Goal: Navigation & Orientation: Find specific page/section

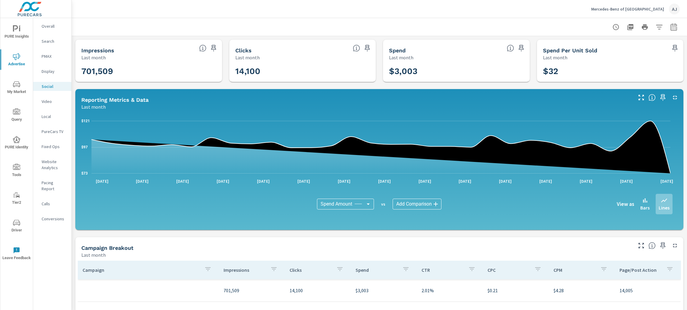
click at [48, 95] on nav "Overall Search PMAX Display Social Video Local PureCars TV Fixed Ops Website An…" at bounding box center [52, 125] width 38 height 214
click at [48, 130] on p "PureCars TV" at bounding box center [54, 132] width 25 height 6
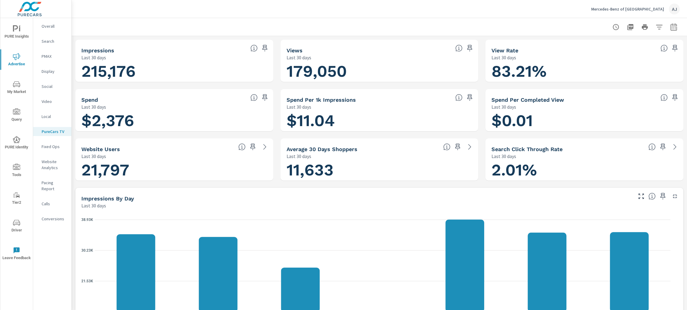
drag, startPoint x: 48, startPoint y: 130, endPoint x: 202, endPoint y: 65, distance: 166.9
click at [202, 65] on h1 "215,176" at bounding box center [174, 71] width 186 height 20
click at [653, 7] on p "Mercedes-Benz of South Austin" at bounding box center [627, 8] width 73 height 5
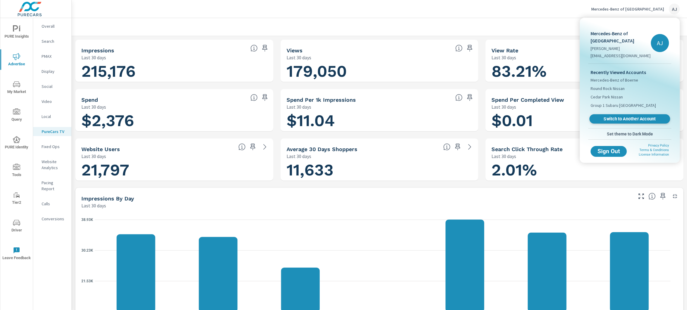
click at [626, 121] on span "Switch to Another Account" at bounding box center [629, 119] width 74 height 6
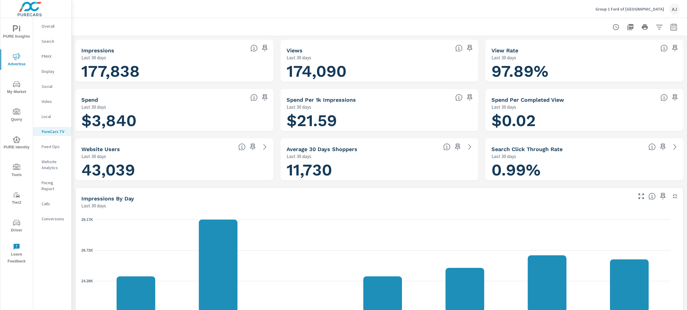
click at [238, 216] on icon "21.84K 24.28K 26.72K 29.17K" at bounding box center [375, 266] width 589 height 102
click at [47, 86] on p "Social" at bounding box center [54, 86] width 25 height 6
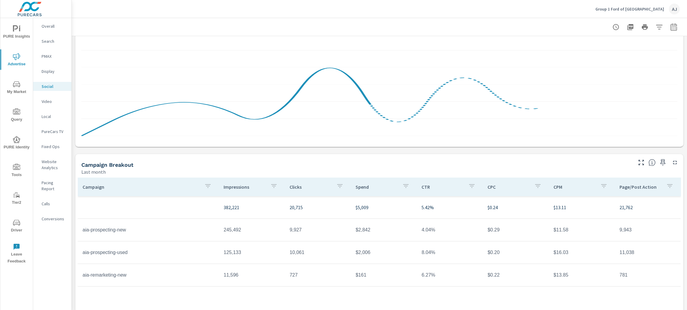
scroll to position [120, 0]
